Goal: Task Accomplishment & Management: Manage account settings

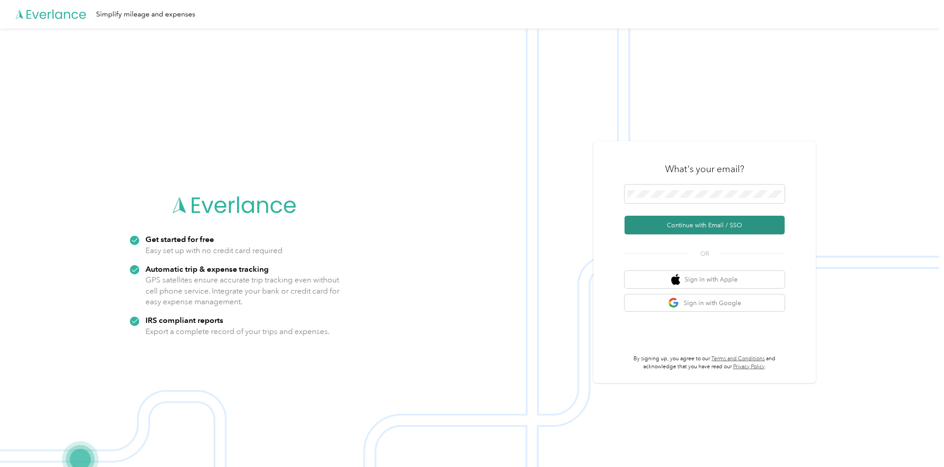
click at [719, 224] on button "Continue with Email / SSO" at bounding box center [704, 225] width 160 height 19
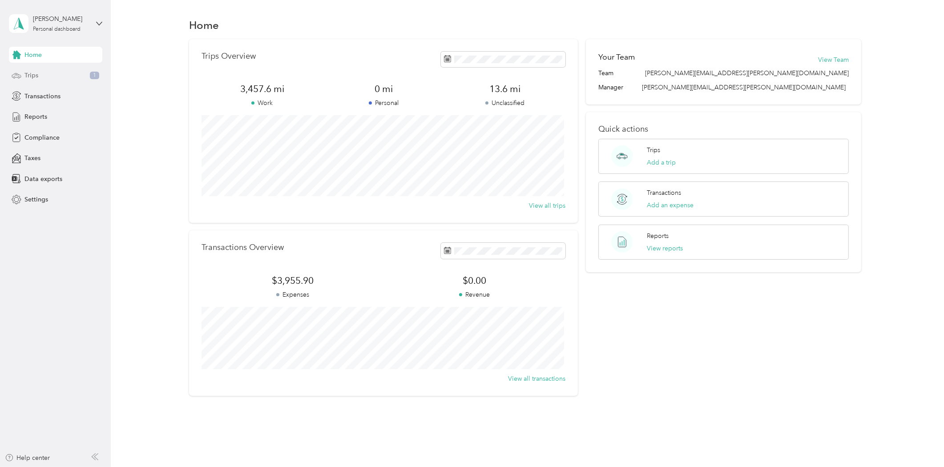
click at [44, 76] on div "Trips 1" at bounding box center [55, 76] width 93 height 16
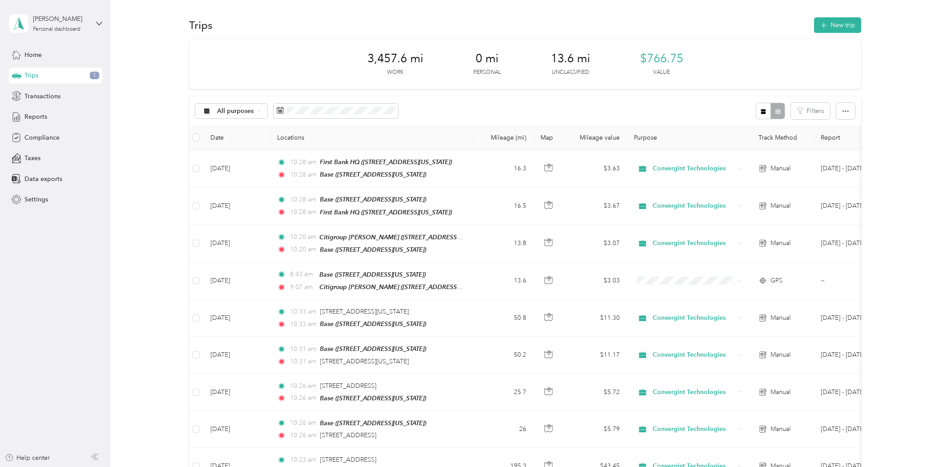
click at [722, 44] on div "3,457.6 mi Work 0 mi Personal 13.6 mi Unclassified $766.75 Value" at bounding box center [525, 64] width 672 height 50
click at [833, 25] on button "New trip" at bounding box center [837, 25] width 47 height 16
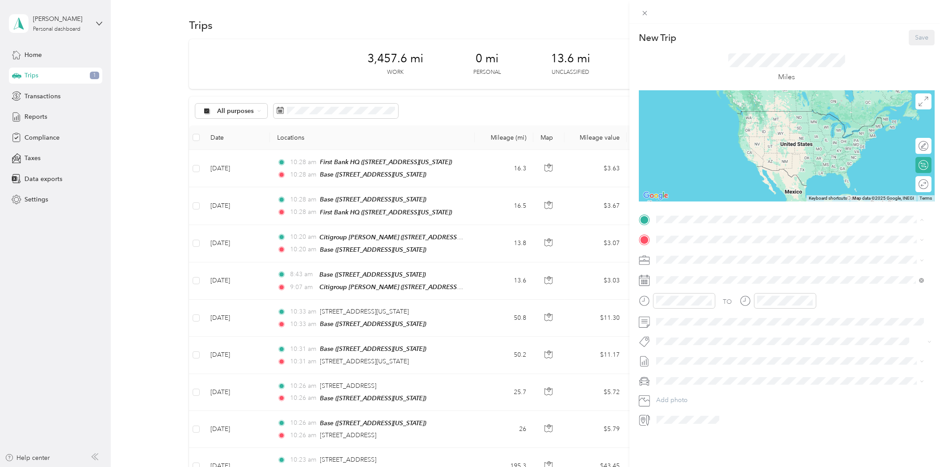
click at [683, 254] on strong "Base" at bounding box center [679, 255] width 14 height 8
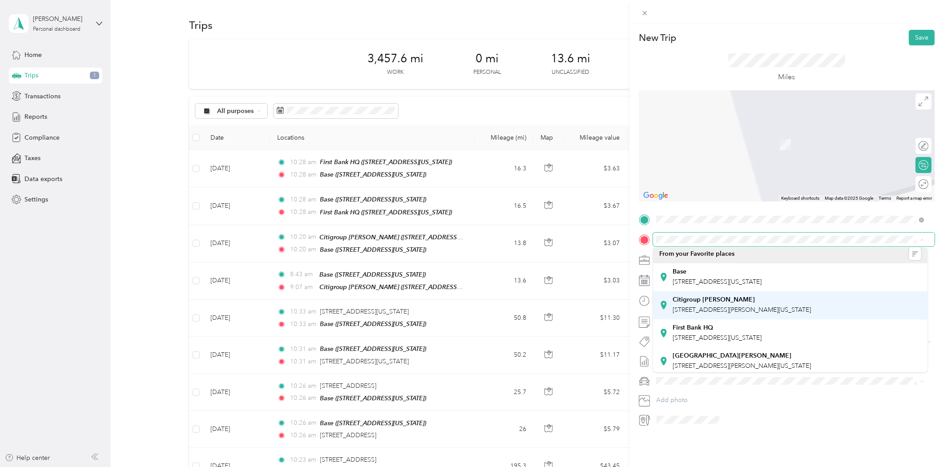
scroll to position [6, 0]
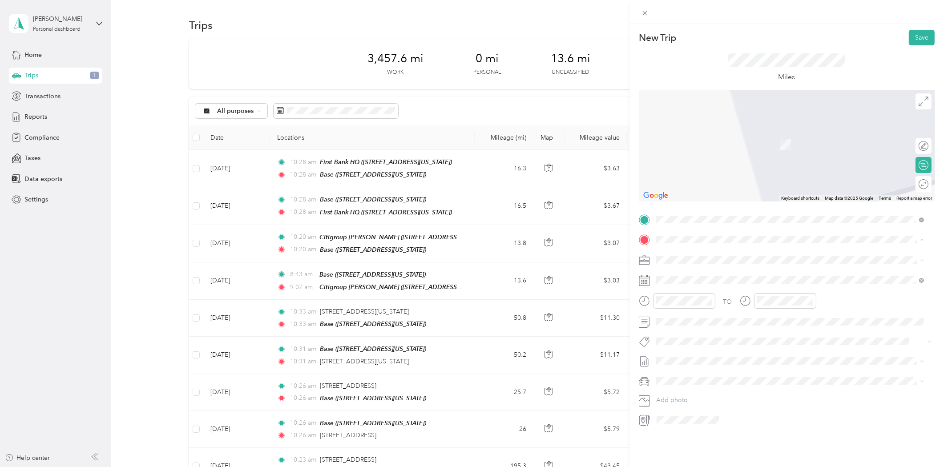
click at [739, 307] on span "[STREET_ADDRESS][PERSON_NAME][US_STATE]" at bounding box center [741, 307] width 138 height 8
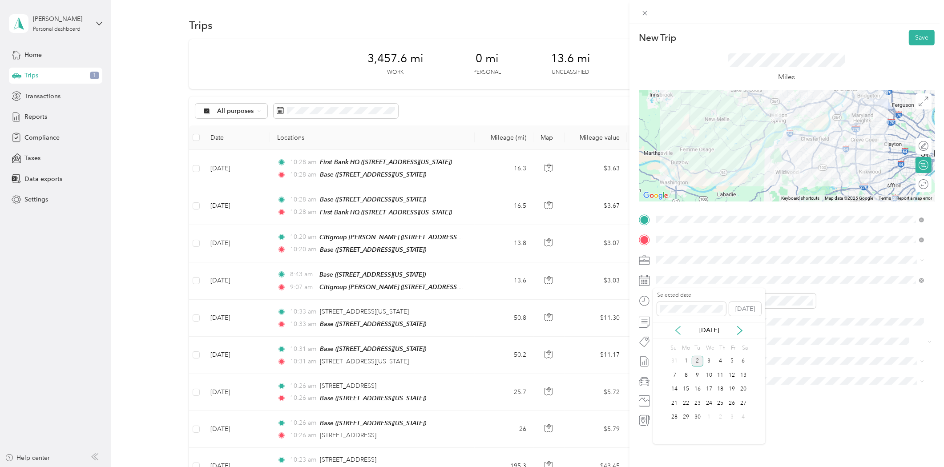
click at [679, 328] on icon at bounding box center [677, 330] width 9 height 9
click at [721, 415] on div "28" at bounding box center [721, 417] width 12 height 11
click at [913, 36] on button "Save" at bounding box center [921, 38] width 26 height 16
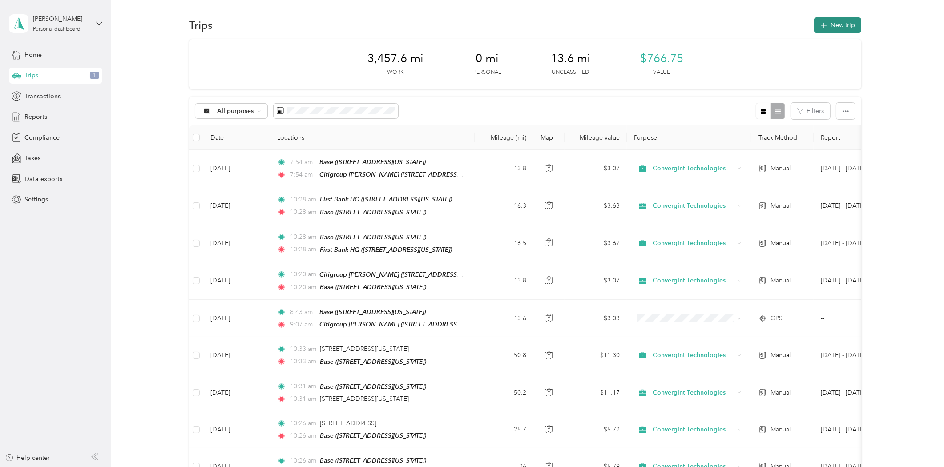
click at [816, 28] on button "New trip" at bounding box center [837, 25] width 47 height 16
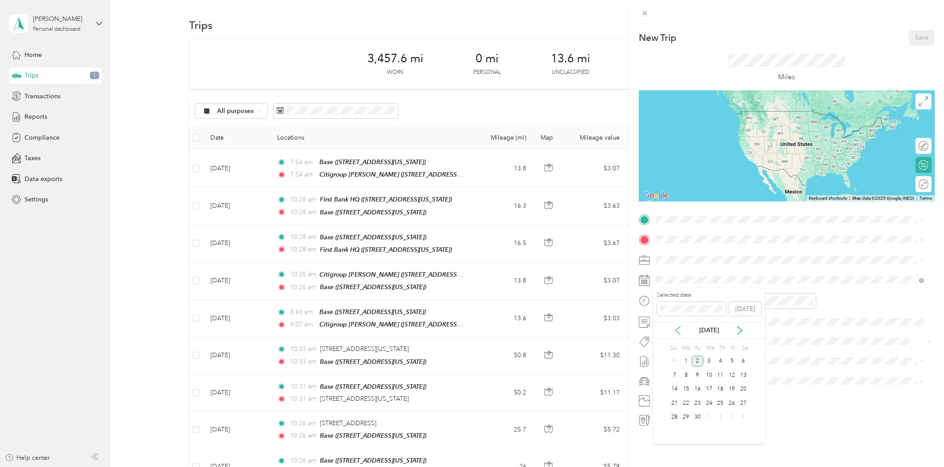
click at [678, 328] on icon at bounding box center [677, 330] width 4 height 8
click at [717, 415] on div "28" at bounding box center [721, 417] width 12 height 11
click at [708, 285] on div "Citigroup O'Fallon 1000 Technology Drive, 63368, O'Fallon, Missouri, United Sta…" at bounding box center [741, 287] width 138 height 19
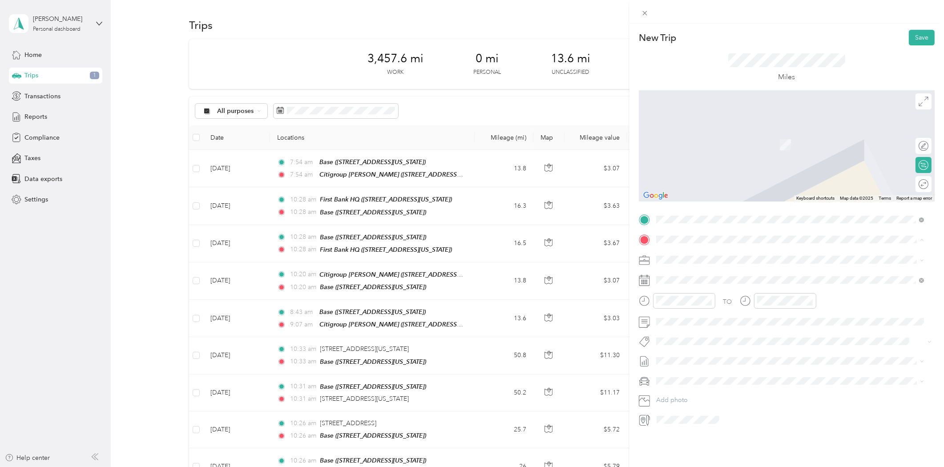
click at [708, 282] on span "2633 Rockwood Pointe Court, 63040, Wildwood, Missouri, United States" at bounding box center [716, 285] width 89 height 8
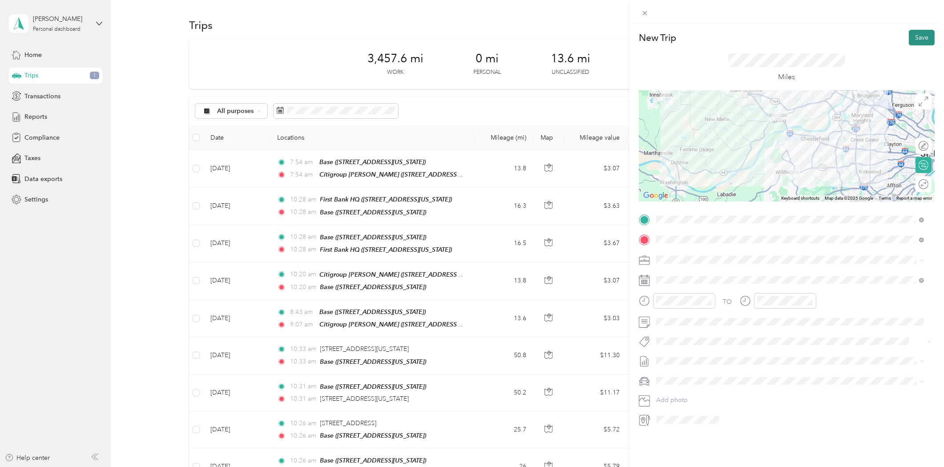
click at [911, 39] on button "Save" at bounding box center [921, 38] width 26 height 16
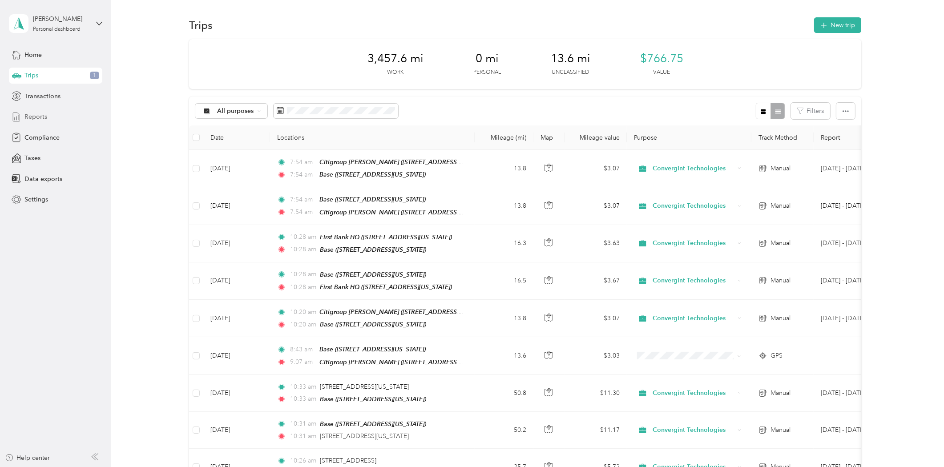
click at [39, 114] on span "Reports" at bounding box center [35, 116] width 23 height 9
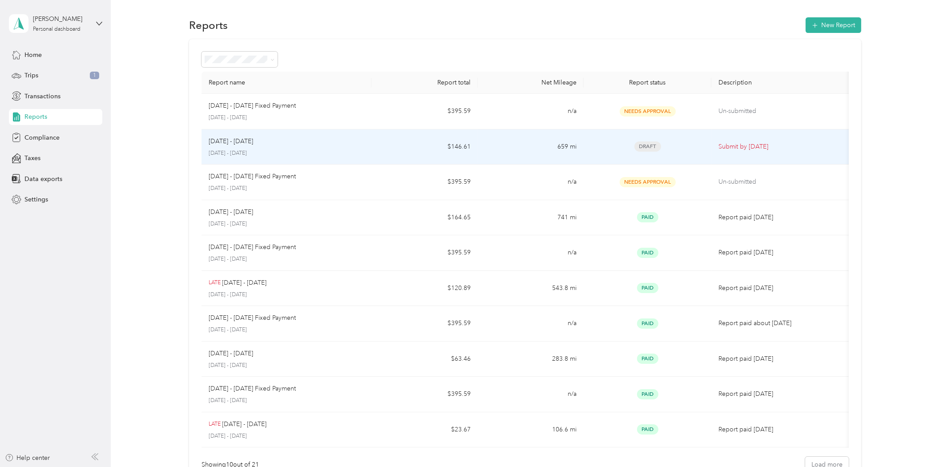
click at [381, 148] on td "$146.61" at bounding box center [424, 147] width 106 height 36
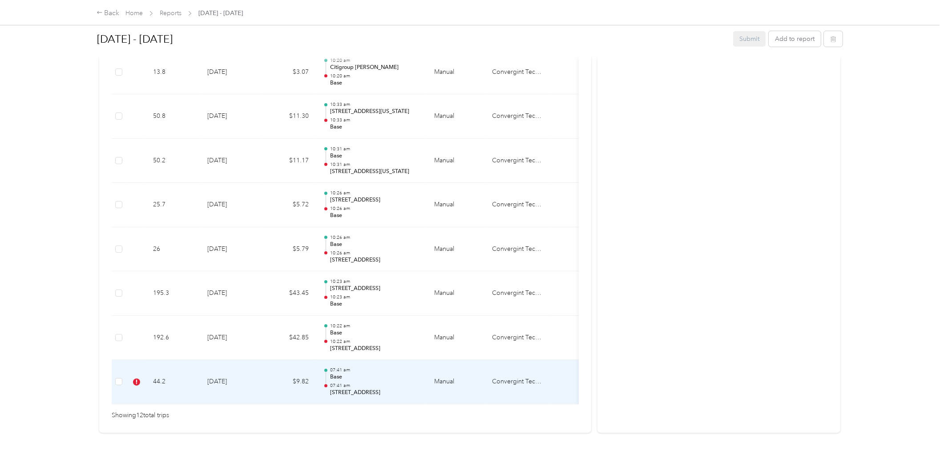
scroll to position [513, 0]
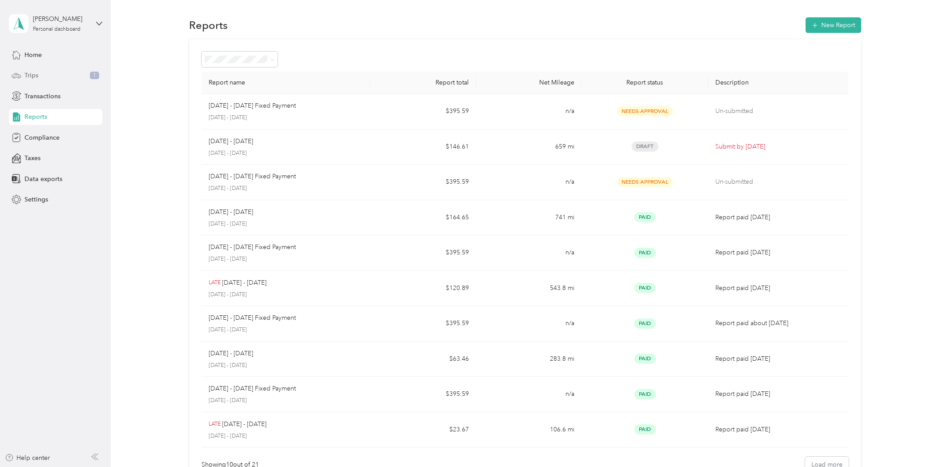
click at [27, 70] on div "Trips 1" at bounding box center [55, 76] width 93 height 16
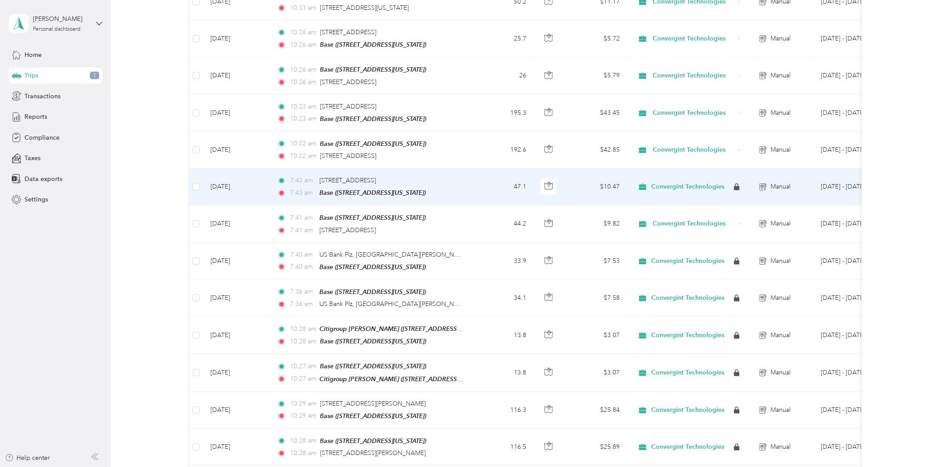
scroll to position [395, 0]
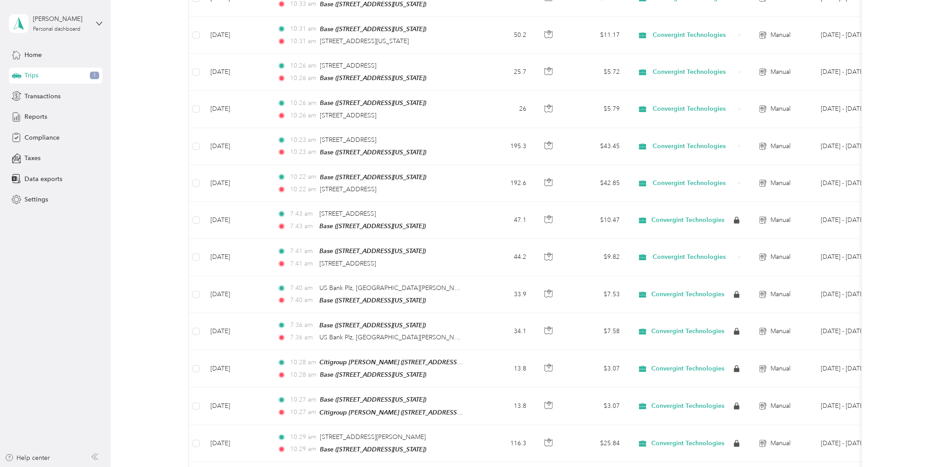
click at [32, 75] on span "Trips" at bounding box center [31, 75] width 14 height 9
click at [34, 56] on span "Home" at bounding box center [32, 54] width 17 height 9
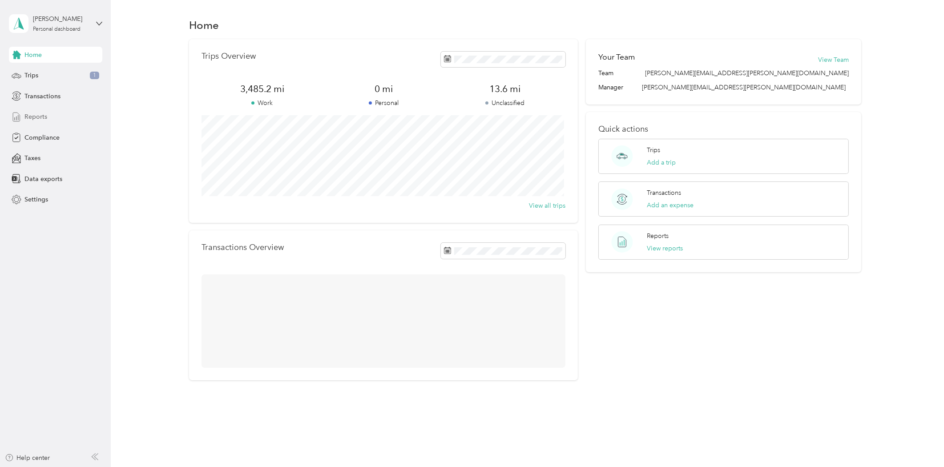
click at [41, 113] on span "Reports" at bounding box center [35, 116] width 23 height 9
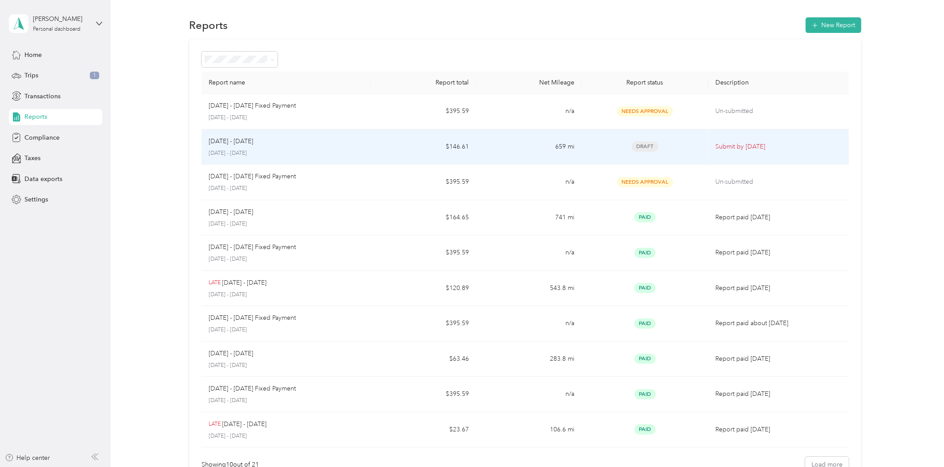
click at [641, 146] on span "Draft" at bounding box center [644, 146] width 27 height 10
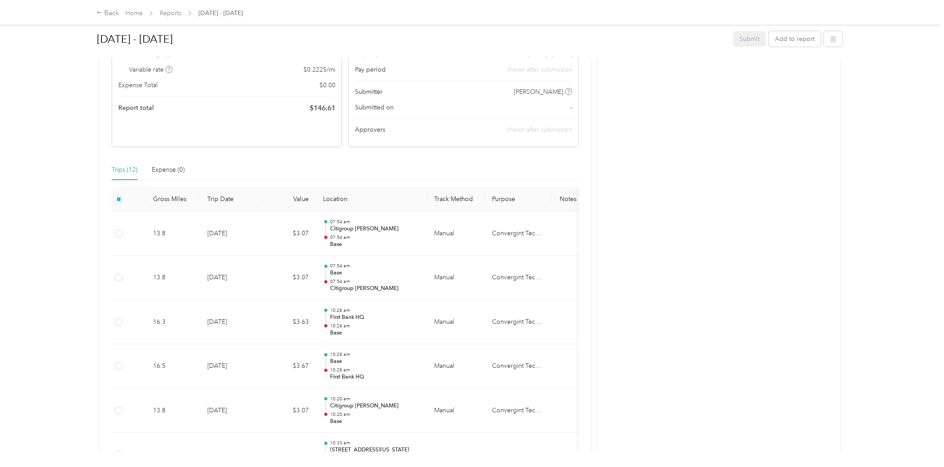
scroll to position [148, 0]
click at [111, 12] on div "Back" at bounding box center [107, 13] width 23 height 11
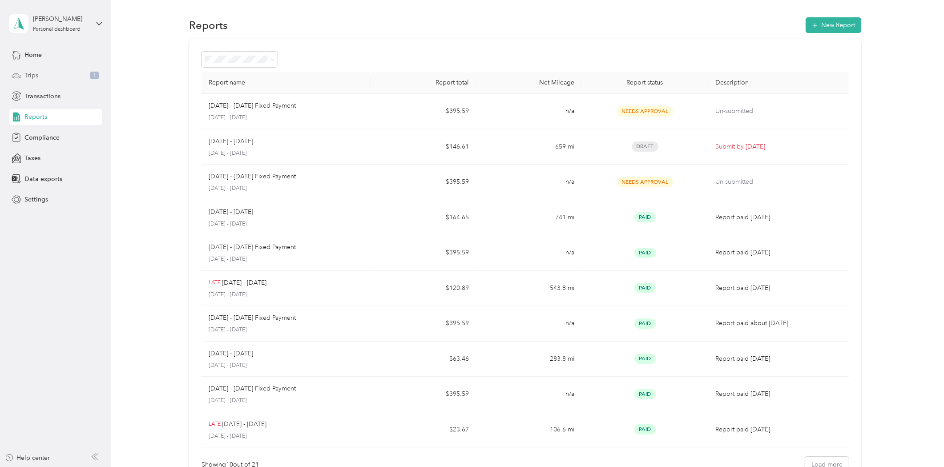
click at [44, 76] on div "Trips 1" at bounding box center [55, 76] width 93 height 16
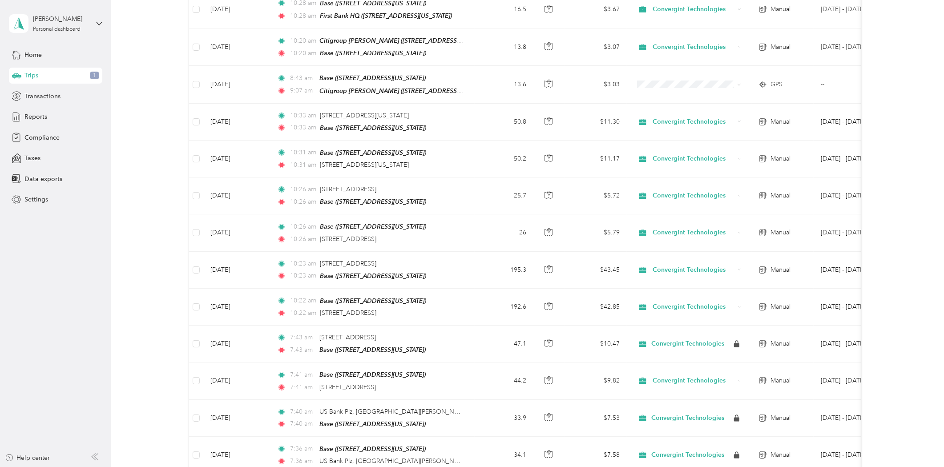
scroll to position [325, 0]
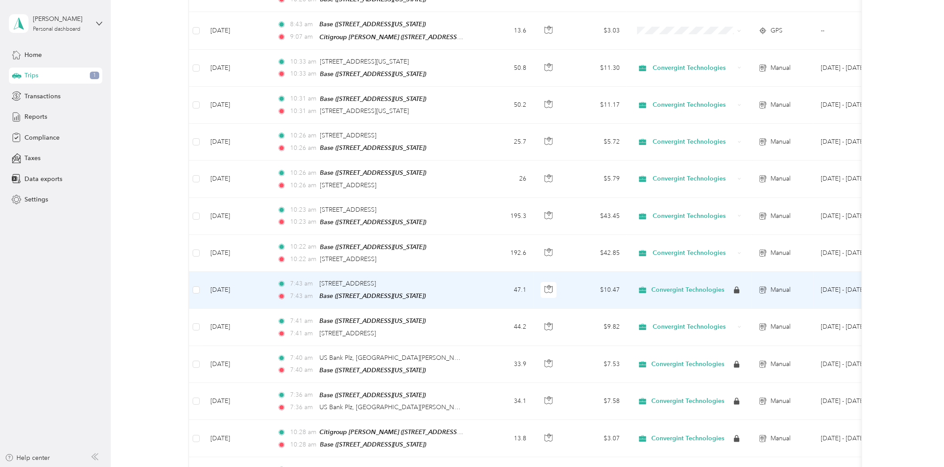
click at [454, 279] on div "7:43 am 318 West Main Street, Sullivan" at bounding box center [370, 284] width 187 height 10
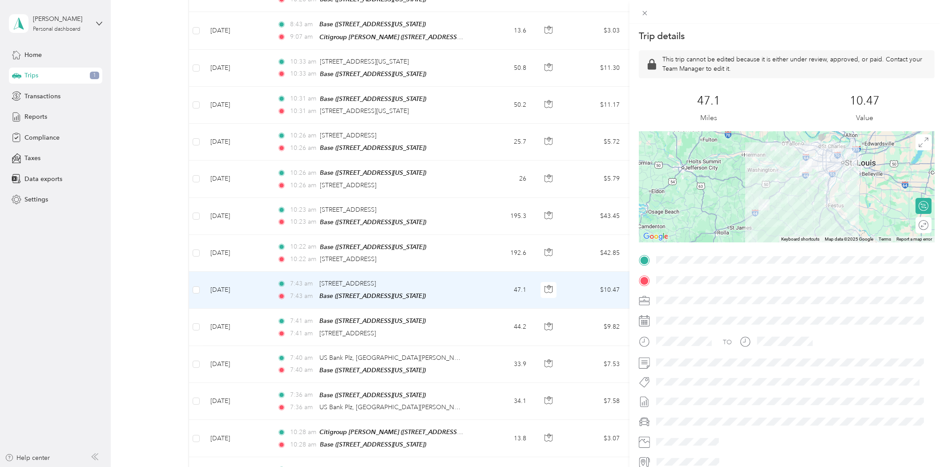
click at [683, 319] on div at bounding box center [793, 320] width 281 height 14
drag, startPoint x: 683, startPoint y: 319, endPoint x: 660, endPoint y: 321, distance: 22.8
click at [677, 319] on div at bounding box center [793, 320] width 281 height 14
click at [651, 322] on div at bounding box center [787, 320] width 296 height 14
click at [643, 323] on rect at bounding box center [643, 322] width 1 height 1
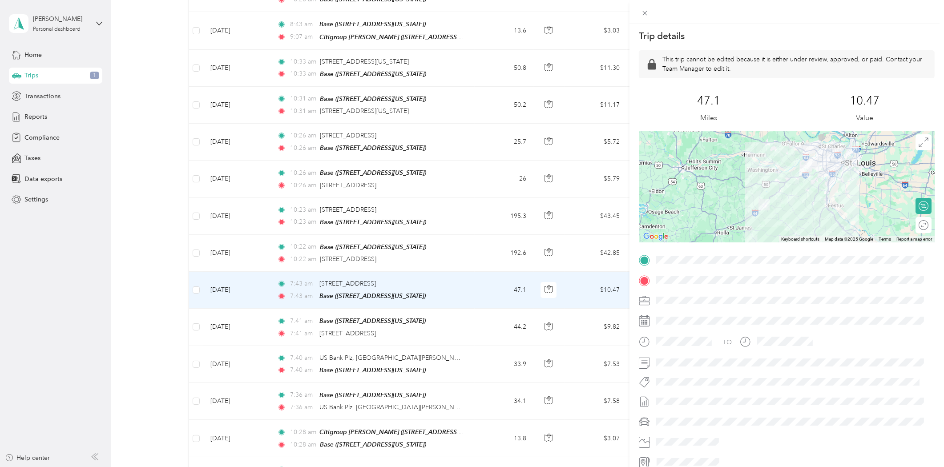
click at [263, 313] on div "Trip details This trip cannot be edited because it is either under review, appr…" at bounding box center [472, 233] width 944 height 467
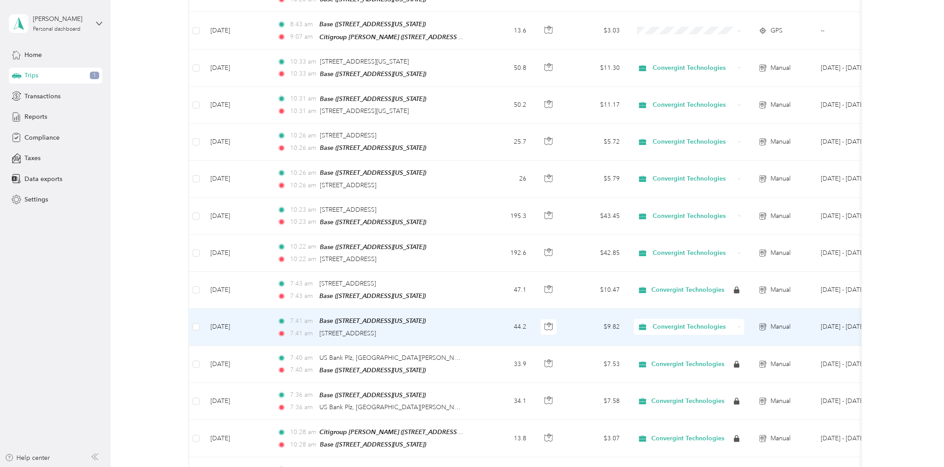
click at [482, 319] on td "44.2" at bounding box center [503, 327] width 59 height 37
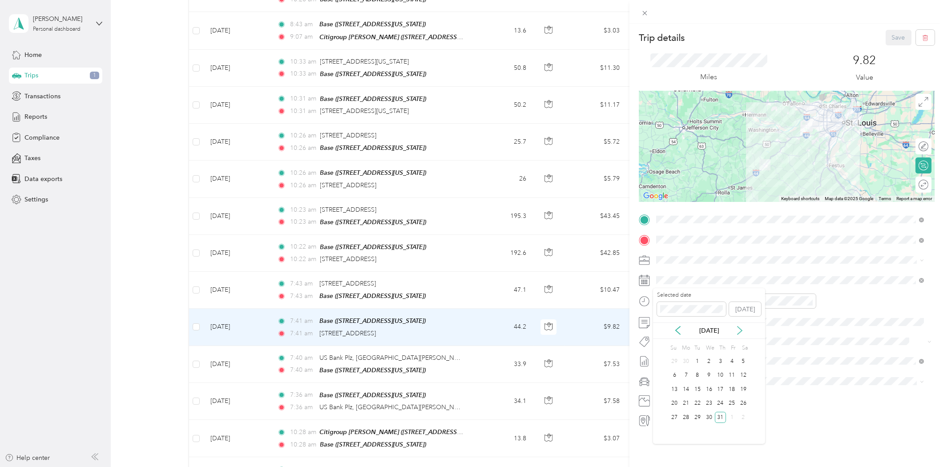
click at [739, 330] on icon at bounding box center [739, 330] width 9 height 9
click at [730, 361] on div "1" at bounding box center [732, 361] width 12 height 11
click at [890, 37] on button "Save" at bounding box center [898, 38] width 26 height 16
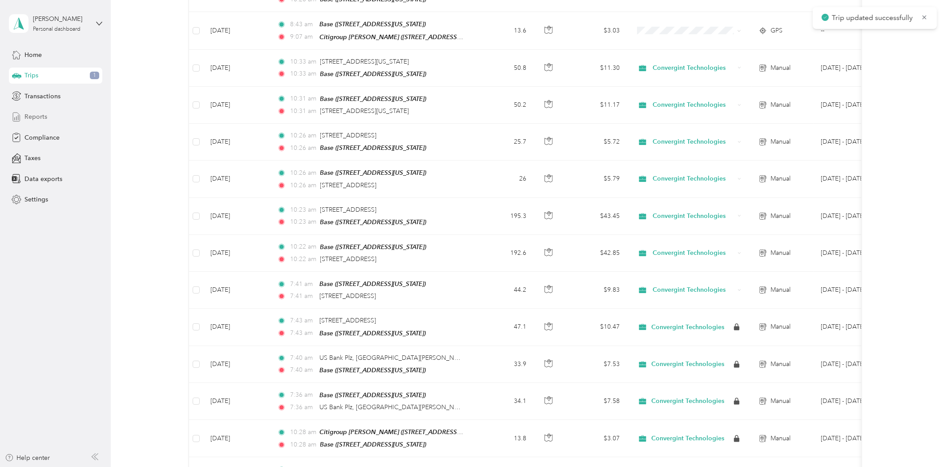
click at [35, 117] on span "Reports" at bounding box center [35, 116] width 23 height 9
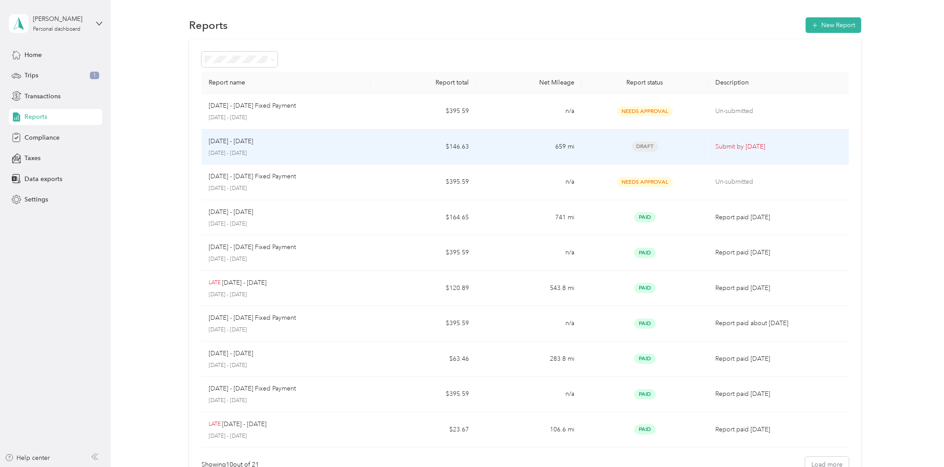
click at [646, 145] on span "Draft" at bounding box center [644, 146] width 27 height 10
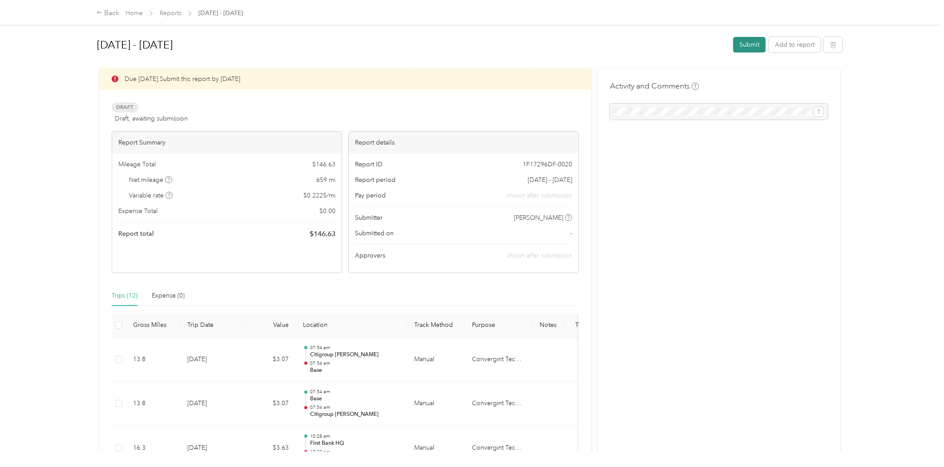
click at [743, 47] on button "Submit" at bounding box center [749, 45] width 32 height 16
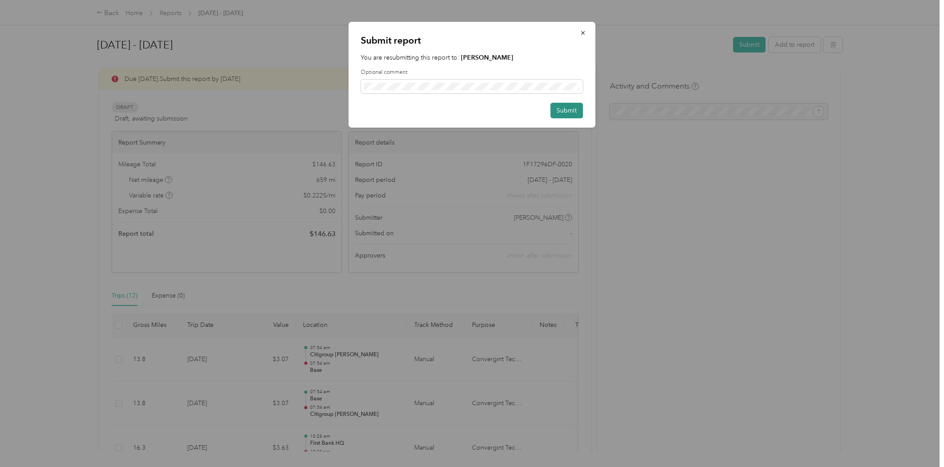
click at [561, 108] on button "Submit" at bounding box center [567, 111] width 32 height 16
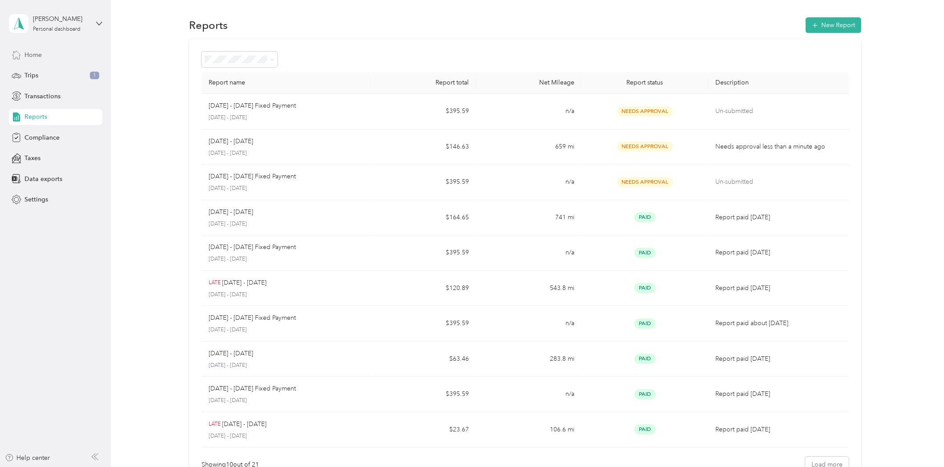
click at [32, 54] on span "Home" at bounding box center [32, 54] width 17 height 9
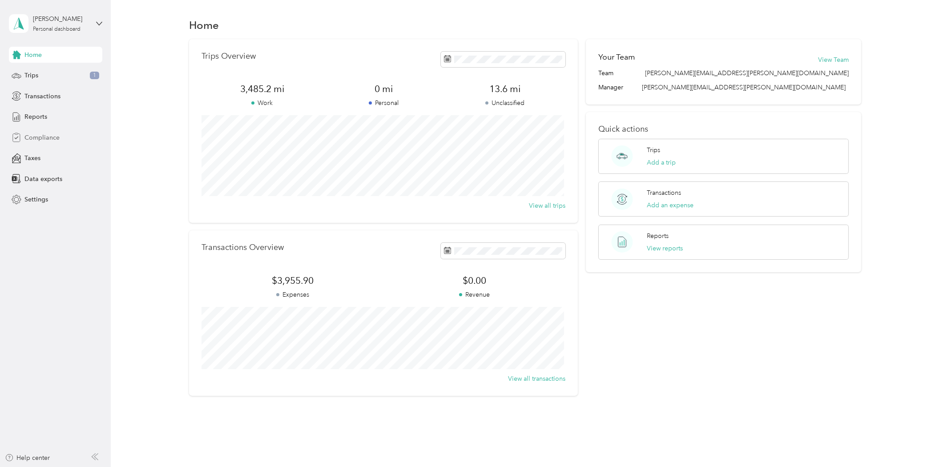
click at [41, 138] on span "Compliance" at bounding box center [41, 137] width 35 height 9
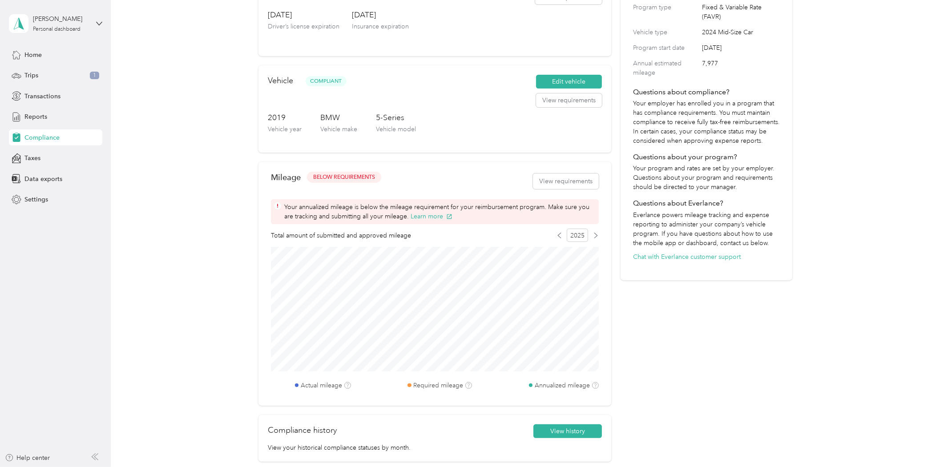
scroll to position [148, 0]
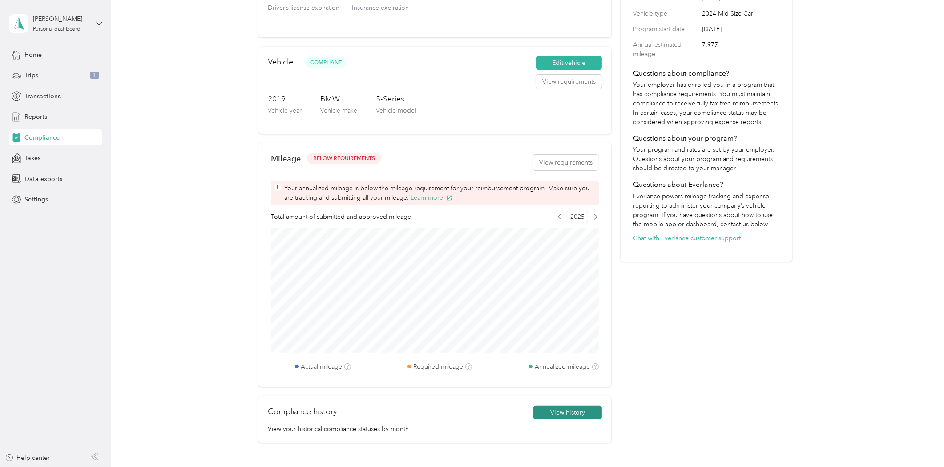
click at [566, 411] on button "View history" at bounding box center [567, 413] width 68 height 14
